Goal: Transaction & Acquisition: Download file/media

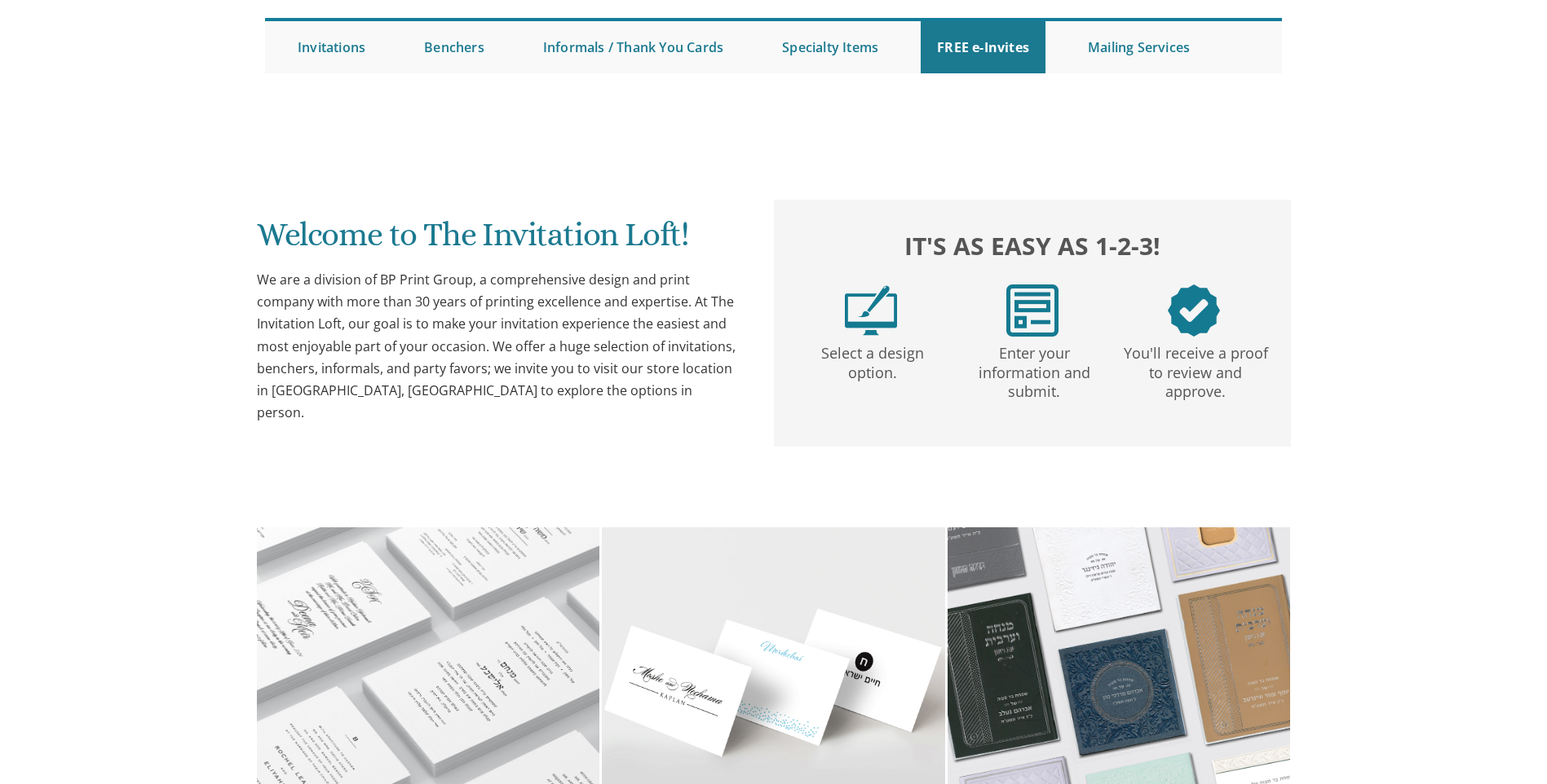
scroll to position [163, 0]
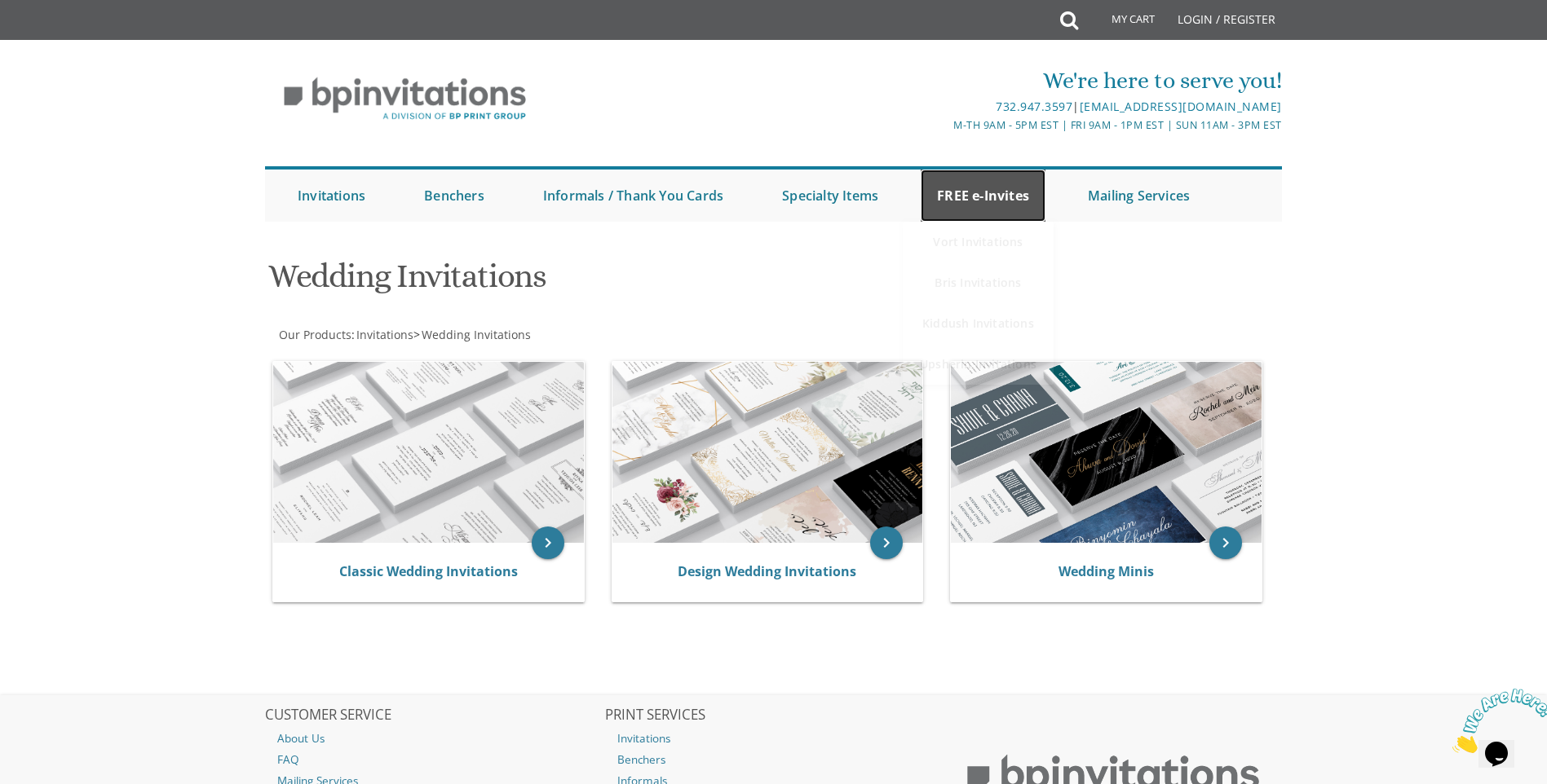
click at [1008, 192] on link "FREE e-Invites" at bounding box center [982, 196] width 124 height 52
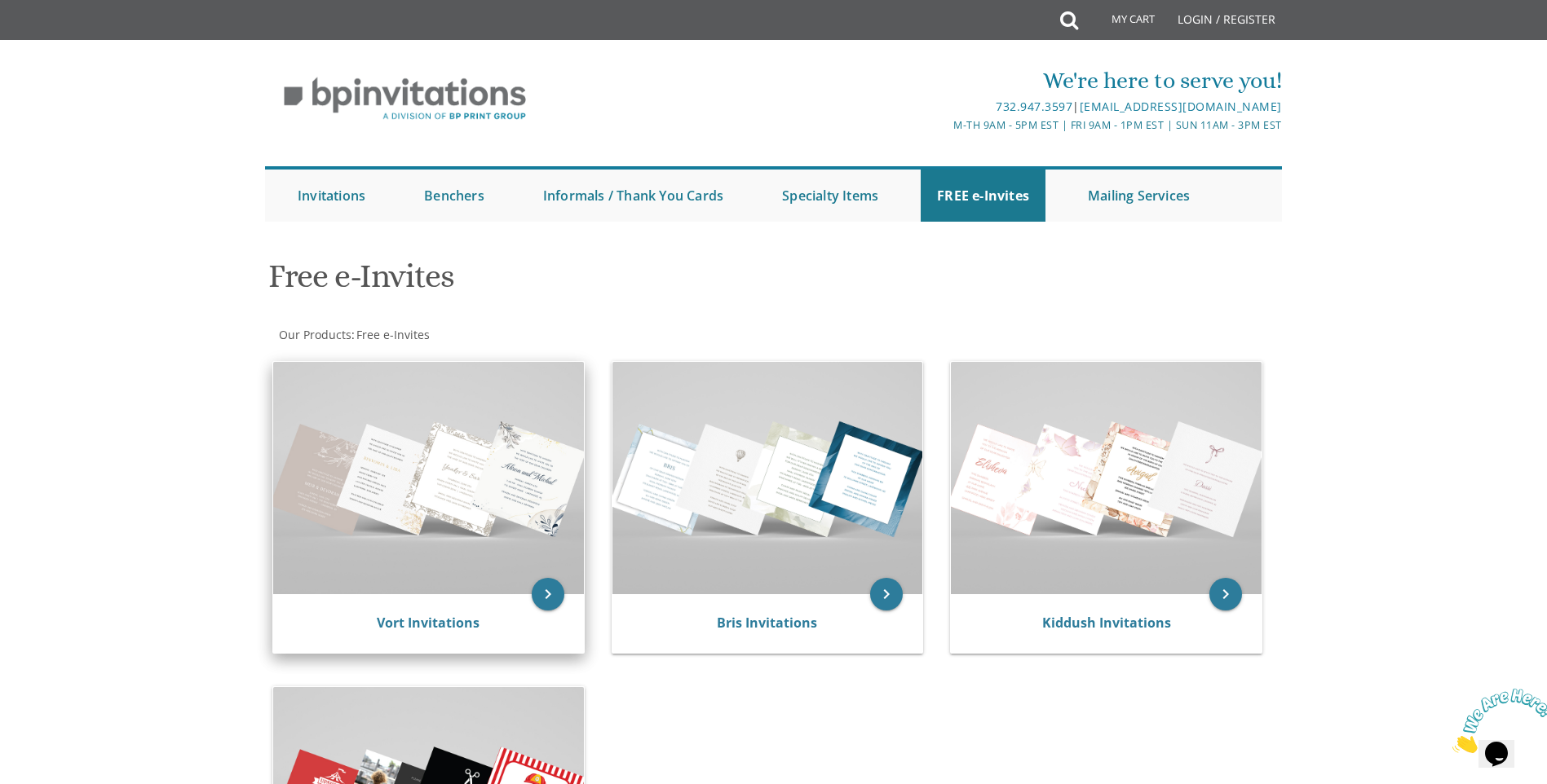
drag, startPoint x: 485, startPoint y: 437, endPoint x: 494, endPoint y: 435, distance: 9.2
click at [487, 437] on img at bounding box center [429, 478] width 310 height 233
click at [507, 485] on img at bounding box center [429, 478] width 310 height 233
click at [543, 589] on icon "keyboard_arrow_right" at bounding box center [548, 593] width 33 height 33
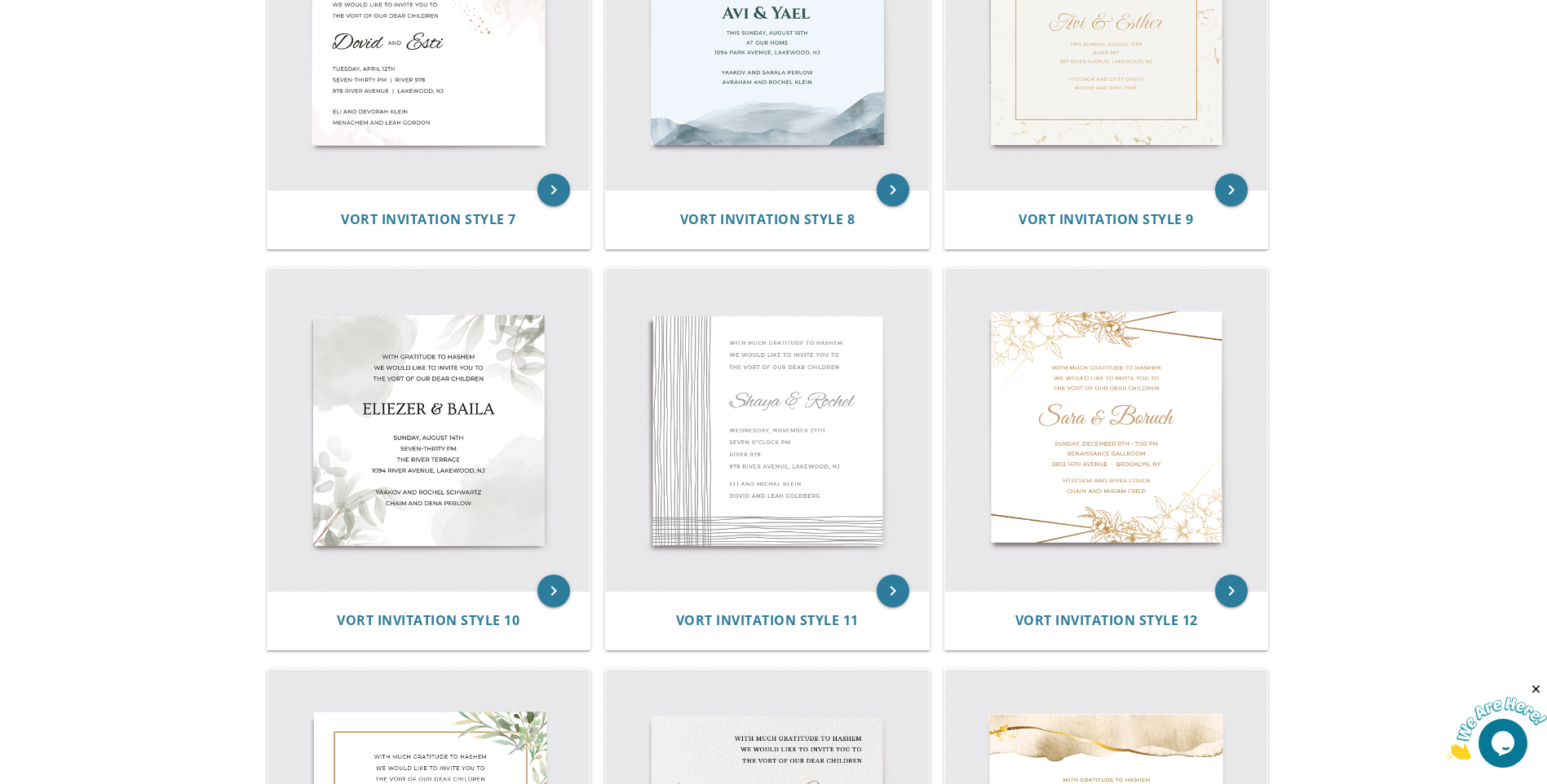
scroll to position [1304, 0]
click at [1113, 413] on img at bounding box center [1106, 430] width 323 height 323
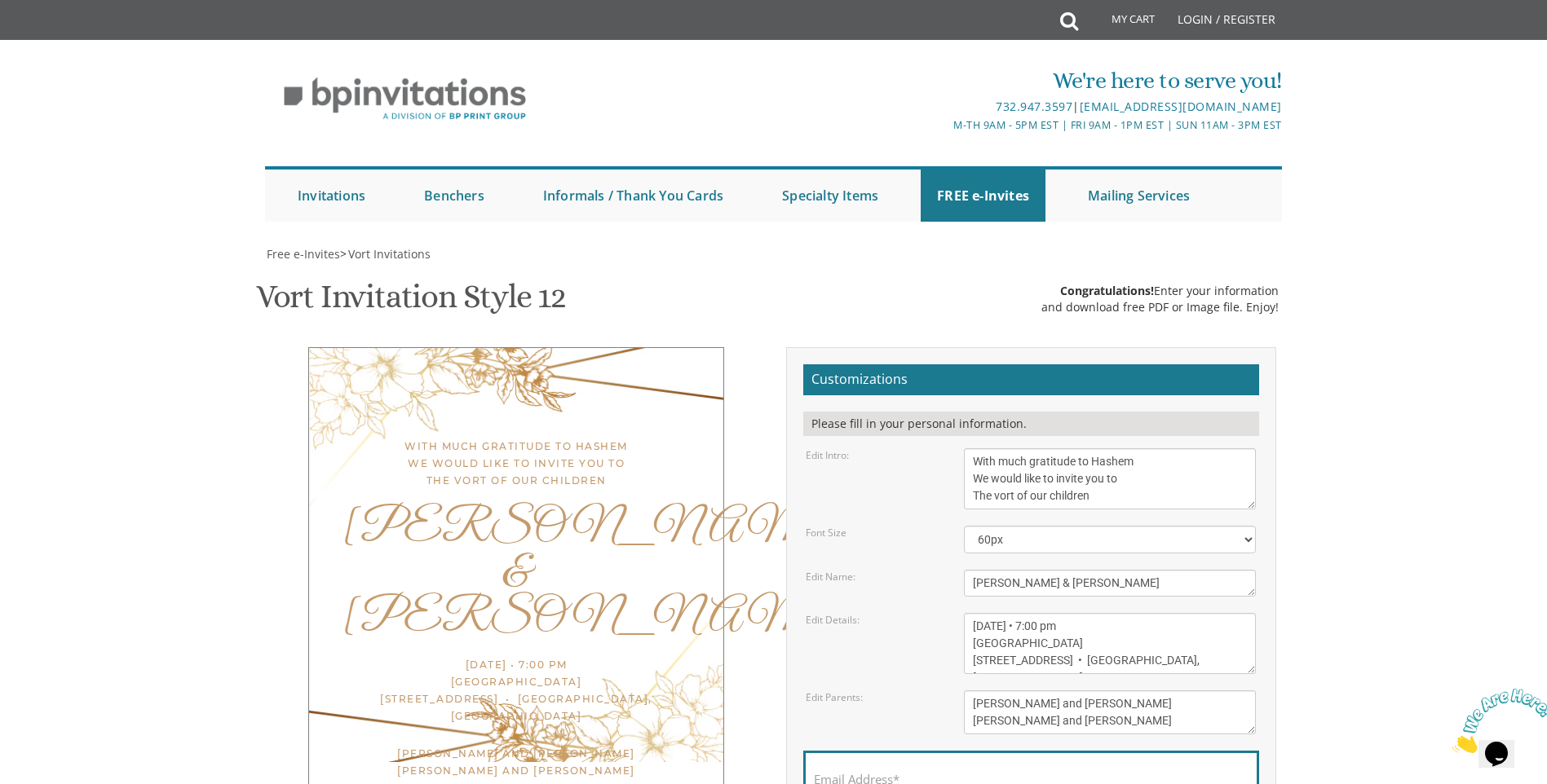
scroll to position [244, 0]
drag, startPoint x: 1058, startPoint y: 343, endPoint x: 684, endPoint y: 373, distance: 375.2
click at [684, 373] on div "With much gratitude to Hashem We would like to invite you to The vort of our ch…" at bounding box center [774, 626] width 1029 height 559
type textarea "[PERSON_NAME] & Elky"
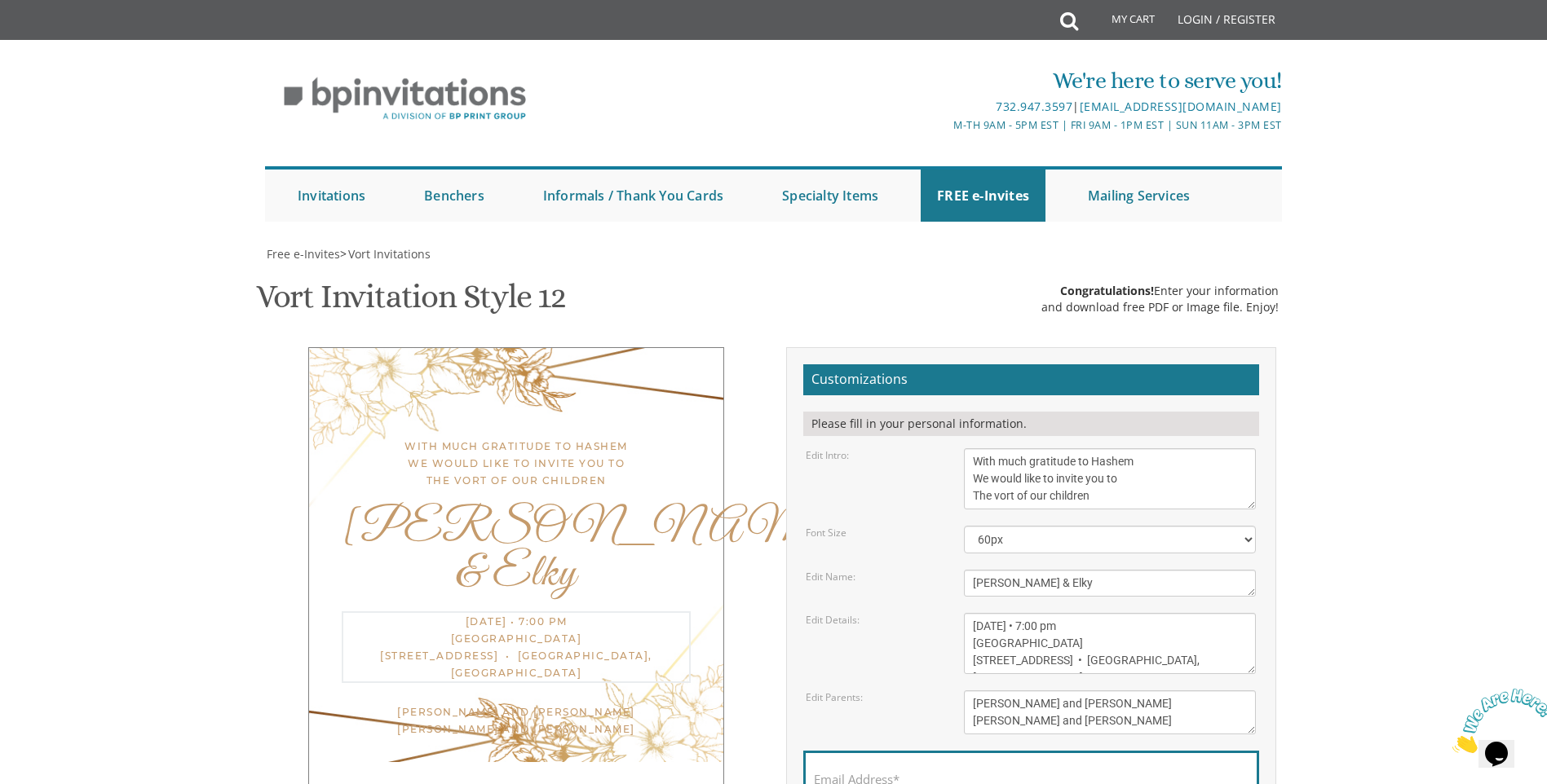
click at [1075, 613] on textarea "[DATE] • 7:00 pm [GEOGRAPHIC_DATA] [STREET_ADDRESS] • [GEOGRAPHIC_DATA], [GEOGR…" at bounding box center [1110, 644] width 292 height 62
click at [1053, 613] on textarea "[DATE] • 7:00 pm [GEOGRAPHIC_DATA] [STREET_ADDRESS] • [GEOGRAPHIC_DATA], [GEOGR…" at bounding box center [1110, 644] width 292 height 62
click at [1054, 613] on textarea "[DATE] • 7:00 pm [GEOGRAPHIC_DATA] [STREET_ADDRESS] • [GEOGRAPHIC_DATA], [GEOGR…" at bounding box center [1110, 644] width 292 height 62
click at [1087, 613] on textarea "[DATE] • 7:00 pm [GEOGRAPHIC_DATA] [STREET_ADDRESS] • [GEOGRAPHIC_DATA], [GEOGR…" at bounding box center [1110, 644] width 292 height 62
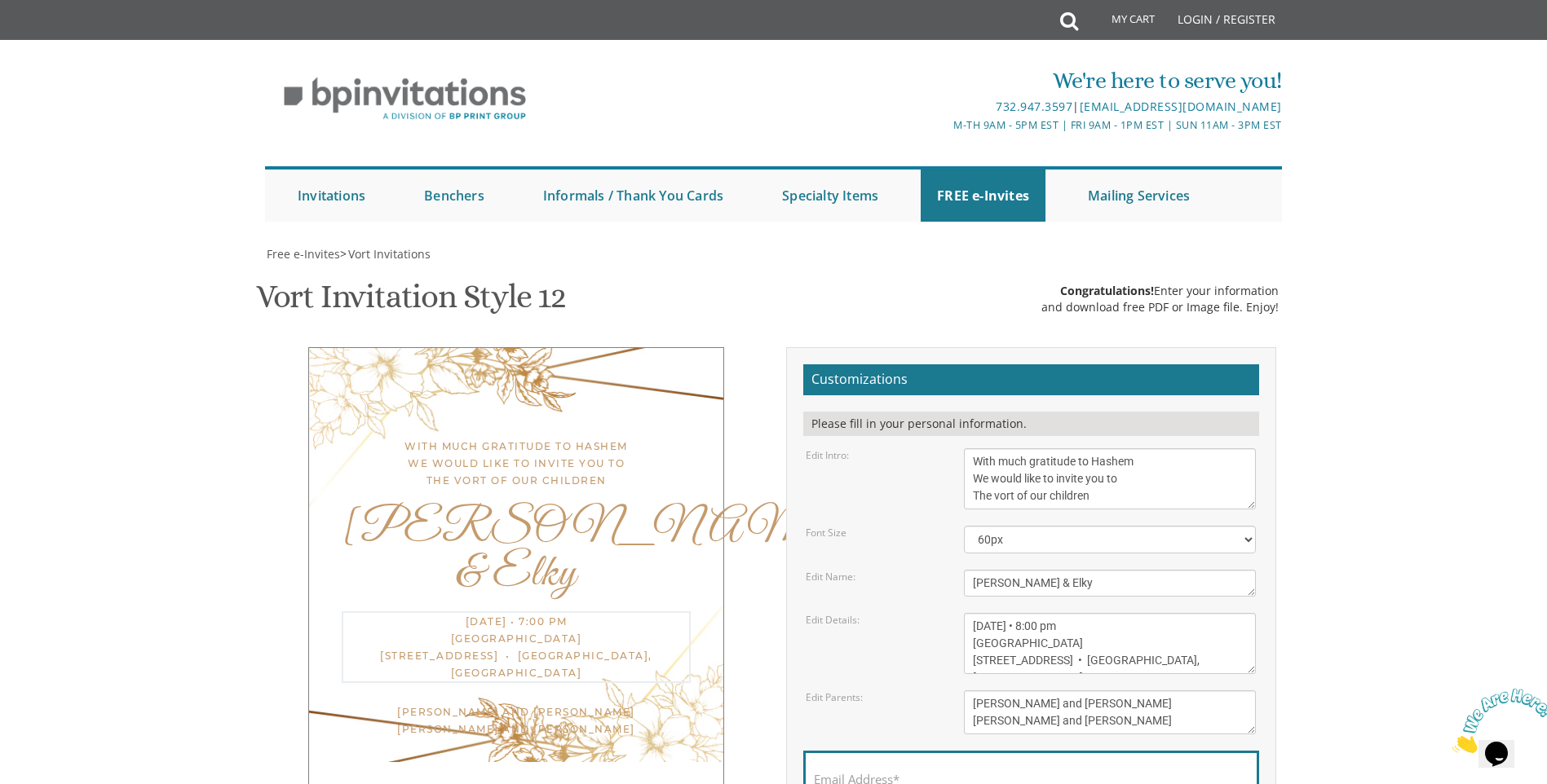
drag, startPoint x: 1090, startPoint y: 401, endPoint x: 933, endPoint y: 398, distance: 157.0
click at [933, 613] on div "Edit Details: [DATE] • 7:00 pm [GEOGRAPHIC_DATA] [STREET_ADDRESS] • [GEOGRAPHIC…" at bounding box center [1030, 644] width 474 height 62
type textarea "[DATE] • 8:00 pm Bais Medrash Zichron [PERSON_NAME] [STREET_ADDRESS] • [GEOGRAP…"
drag, startPoint x: 1113, startPoint y: 477, endPoint x: 967, endPoint y: 450, distance: 148.5
click at [967, 691] on textarea "[PERSON_NAME] and [PERSON_NAME] [PERSON_NAME] and [PERSON_NAME]" at bounding box center [1110, 712] width 292 height 44
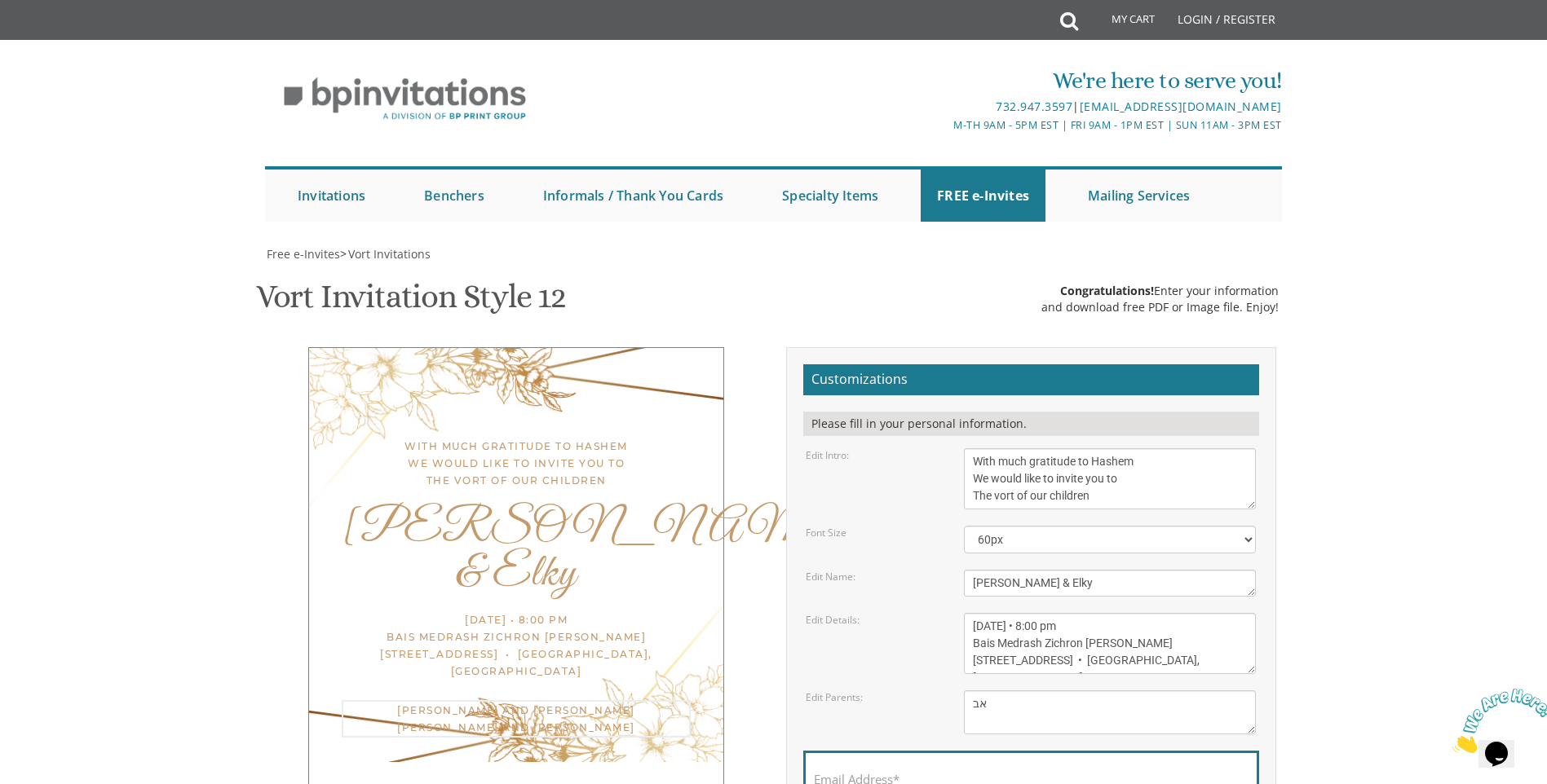
type textarea "א"
type textarea "אשר [PERSON_NAME] ורעיתו [PERSON_NAME] ורעיתו"
drag, startPoint x: 1067, startPoint y: 415, endPoint x: 940, endPoint y: 426, distance: 127.5
click at [940, 613] on div "Edit Details: [DATE] • 7:00 pm [GEOGRAPHIC_DATA] [STREET_ADDRESS] • [GEOGRAPHIC…" at bounding box center [1030, 644] width 474 height 62
click at [1130, 613] on textarea "[DATE] • 7:00 pm [GEOGRAPHIC_DATA] [STREET_ADDRESS] • [GEOGRAPHIC_DATA], [GEOGR…" at bounding box center [1110, 644] width 292 height 62
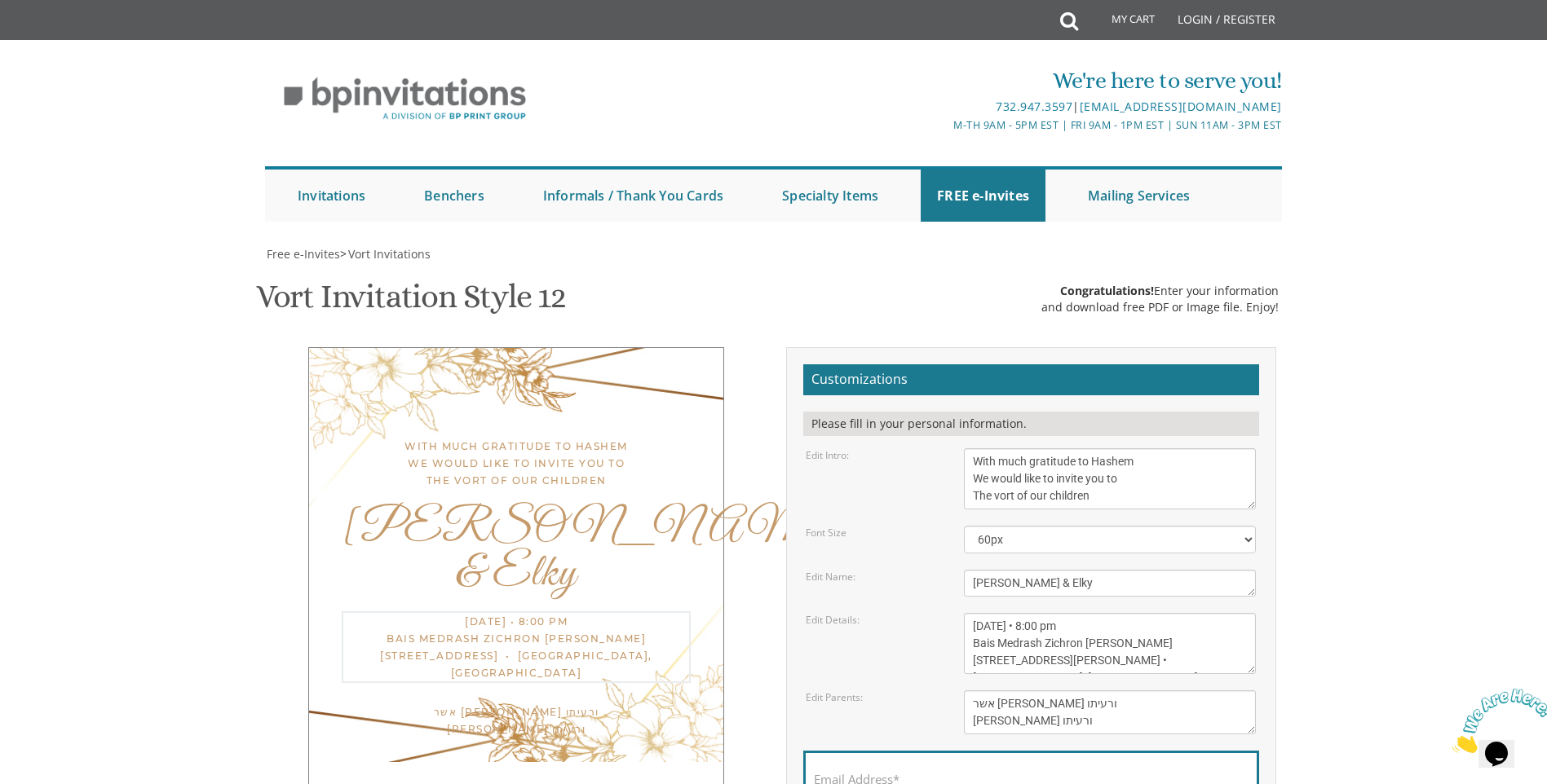
click at [1169, 613] on textarea "[DATE] • 7:00 pm [GEOGRAPHIC_DATA] [STREET_ADDRESS] • [GEOGRAPHIC_DATA], [GEOGR…" at bounding box center [1110, 644] width 292 height 62
type textarea "[DATE] • 8:00 pm Bais Medrash Zichron [PERSON_NAME] [STREET_ADDRESS][PERSON_NAM…"
click at [1151, 691] on textarea "[PERSON_NAME] and [PERSON_NAME] [PERSON_NAME] and [PERSON_NAME]" at bounding box center [1110, 712] width 292 height 44
click at [877, 771] on label "Email Address*" at bounding box center [856, 779] width 86 height 17
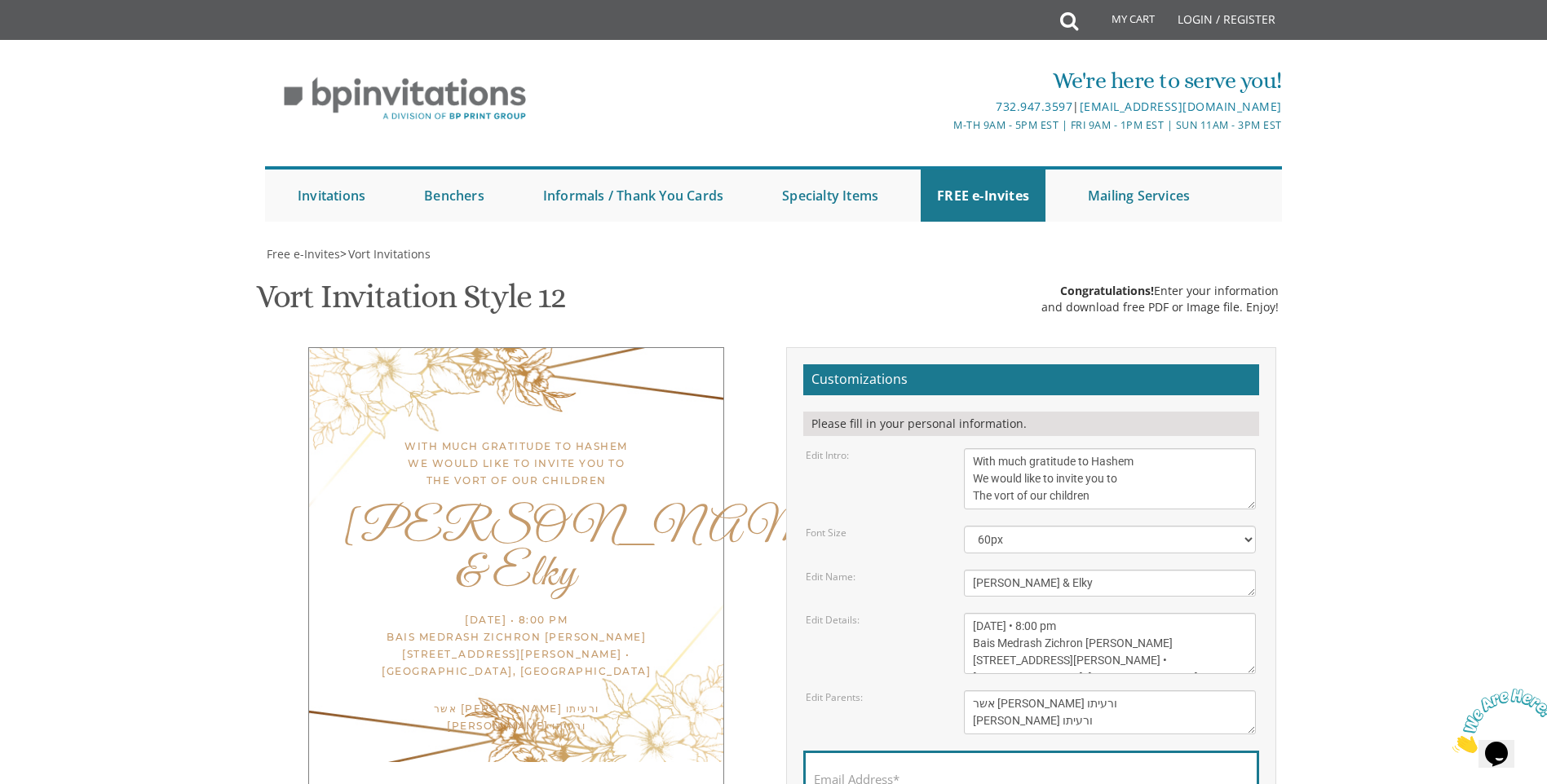
click at [877, 778] on input "Email Address*" at bounding box center [1030, 788] width 434 height 21
type input "[EMAIL_ADDRESS][DOMAIN_NAME]"
